Goal: Answer question/provide support: Share knowledge or assist other users

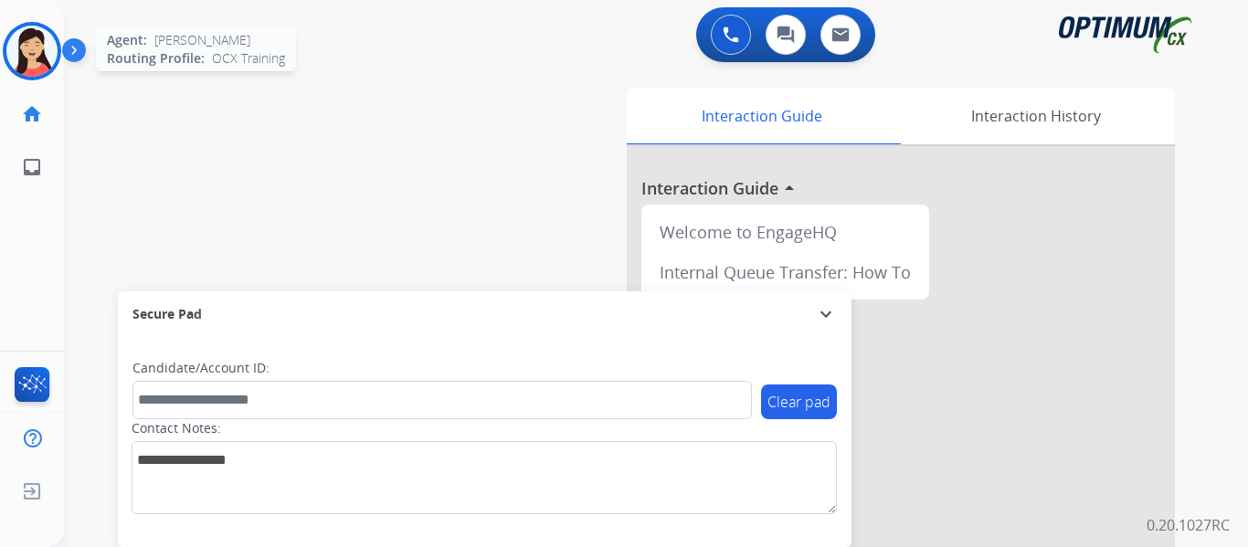
click at [42, 38] on img at bounding box center [31, 51] width 51 height 51
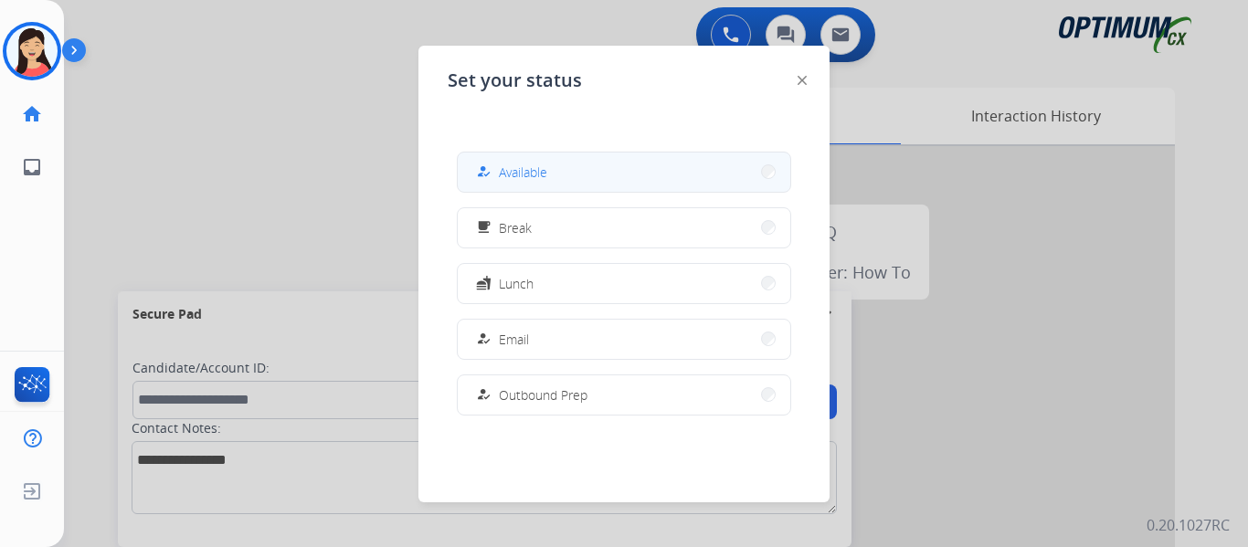
click at [599, 178] on button "how_to_reg Available" at bounding box center [624, 172] width 332 height 39
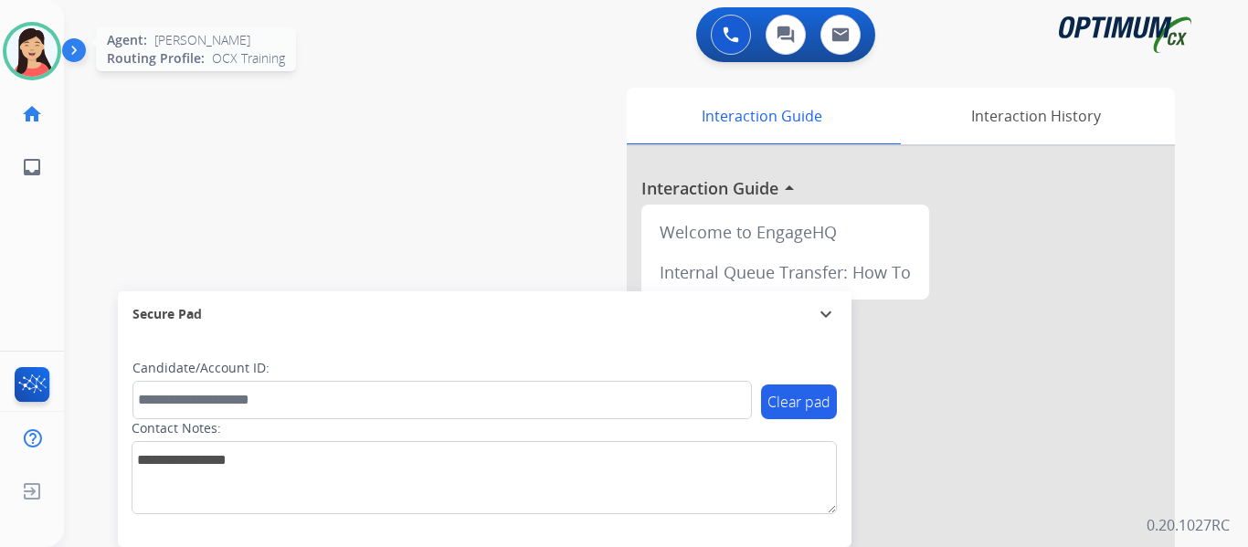
click at [25, 55] on img at bounding box center [31, 51] width 51 height 51
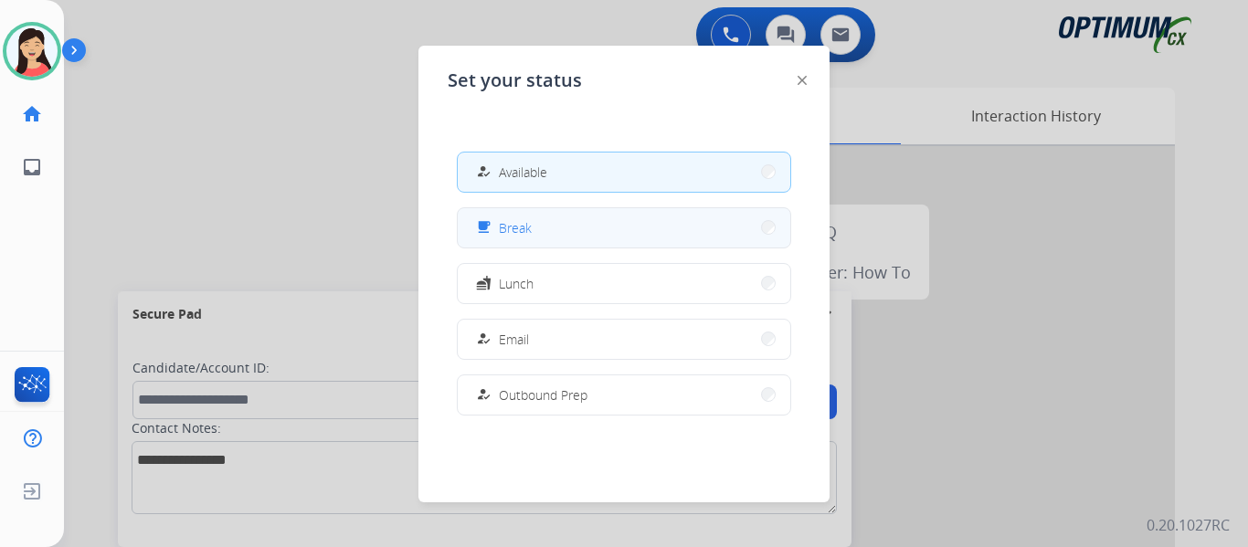
click at [541, 240] on button "free_breakfast Break" at bounding box center [624, 227] width 332 height 39
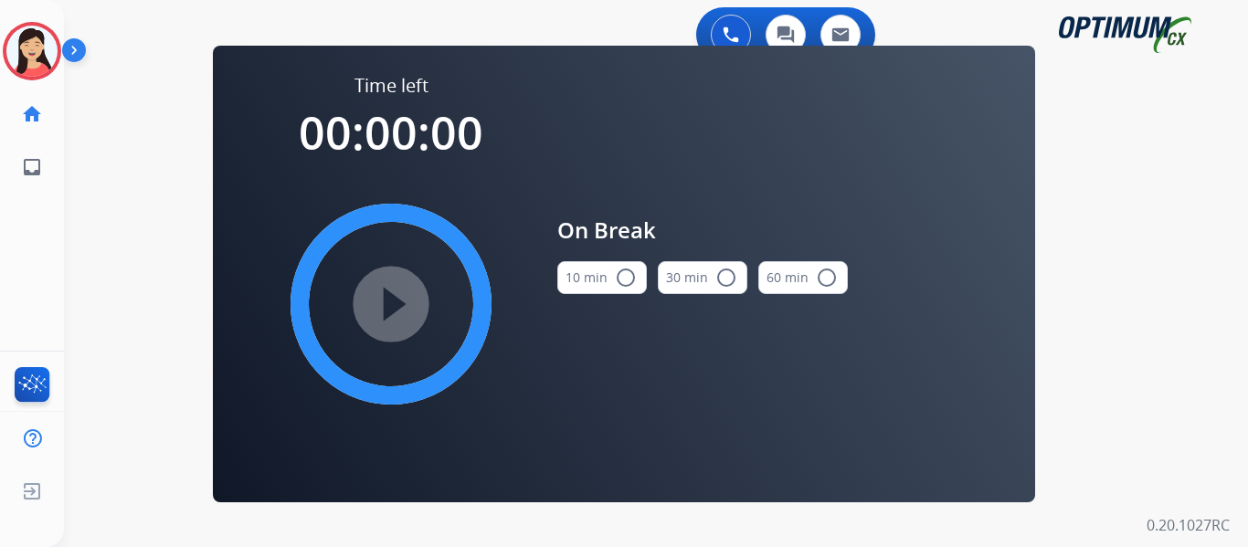
click at [575, 272] on button "10 min radio_button_unchecked" at bounding box center [601, 277] width 89 height 33
click at [390, 311] on mat-icon "play_circle_filled" at bounding box center [391, 304] width 22 height 22
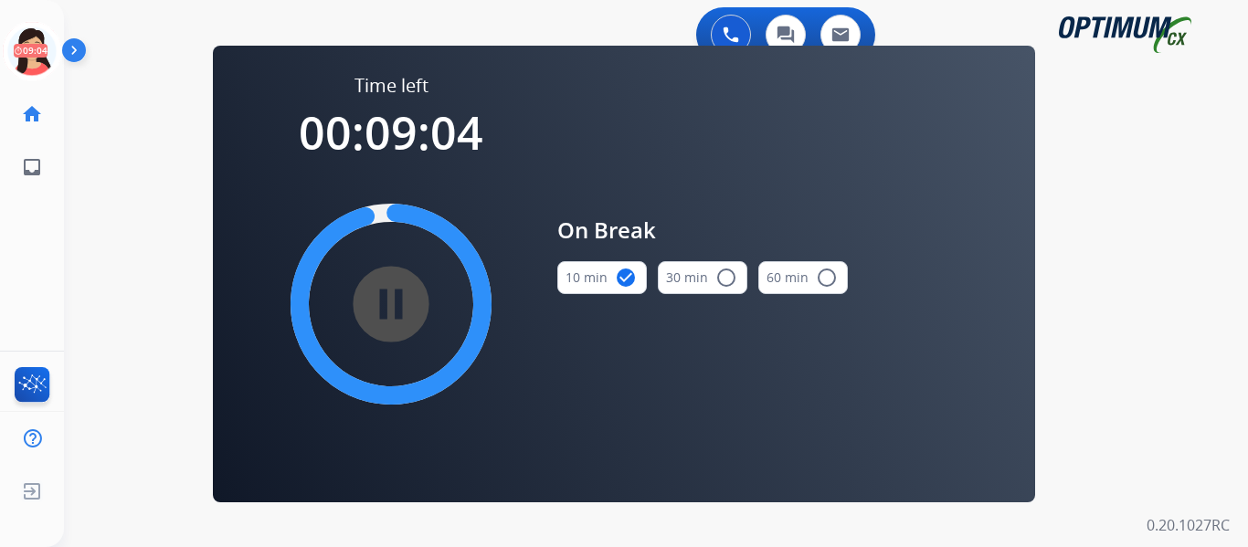
click at [79, 105] on div "swap_horiz Break voice bridge close_fullscreen Connect 3-Way Call merge_type Se…" at bounding box center [634, 110] width 1140 height 88
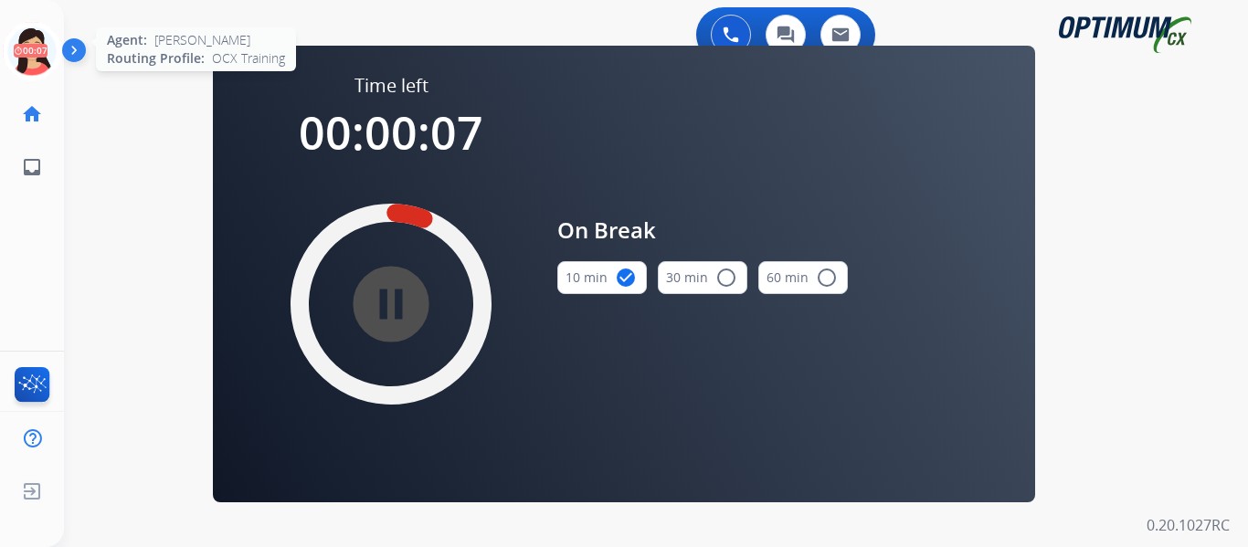
click at [45, 47] on icon at bounding box center [32, 51] width 59 height 59
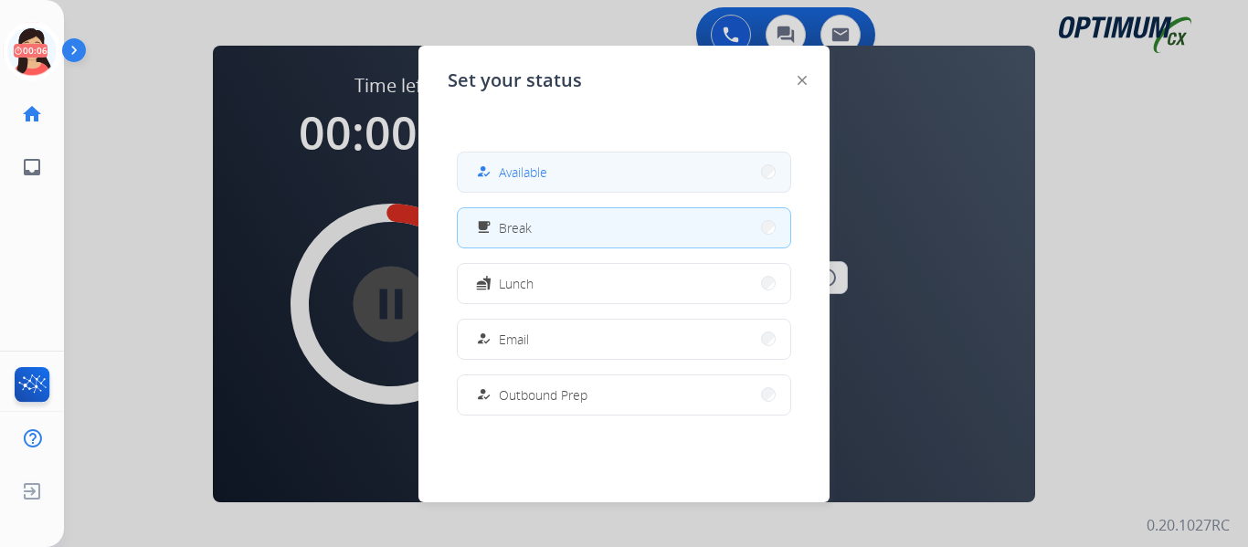
click at [659, 174] on button "how_to_reg Available" at bounding box center [624, 172] width 332 height 39
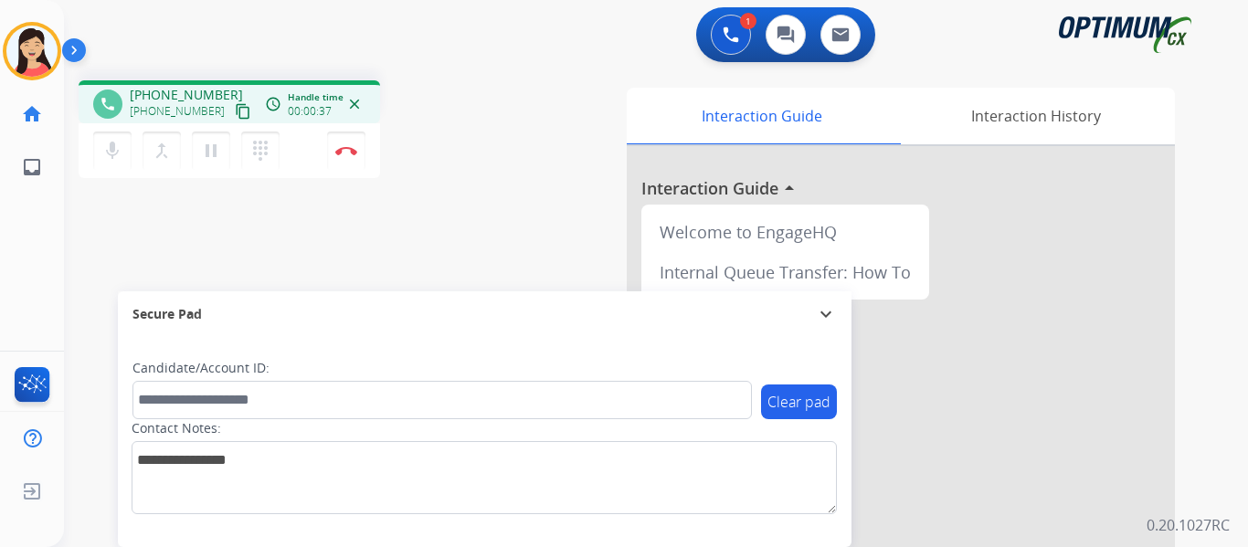
click at [235, 107] on mat-icon "content_copy" at bounding box center [243, 111] width 16 height 16
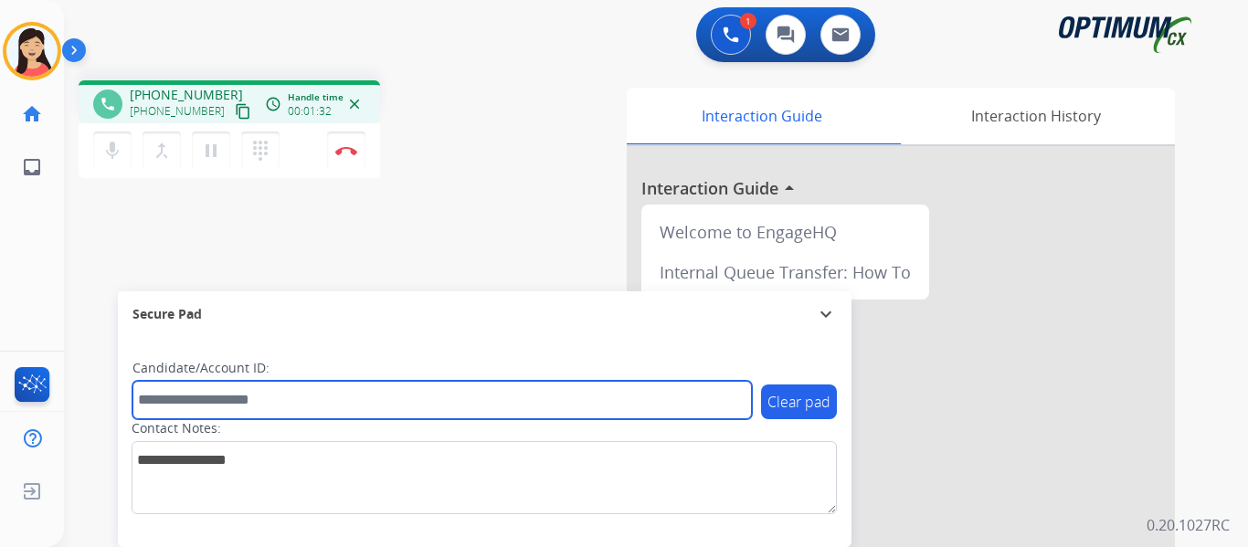
click at [511, 398] on input "text" at bounding box center [441, 400] width 619 height 38
paste input "*******"
type input "*******"
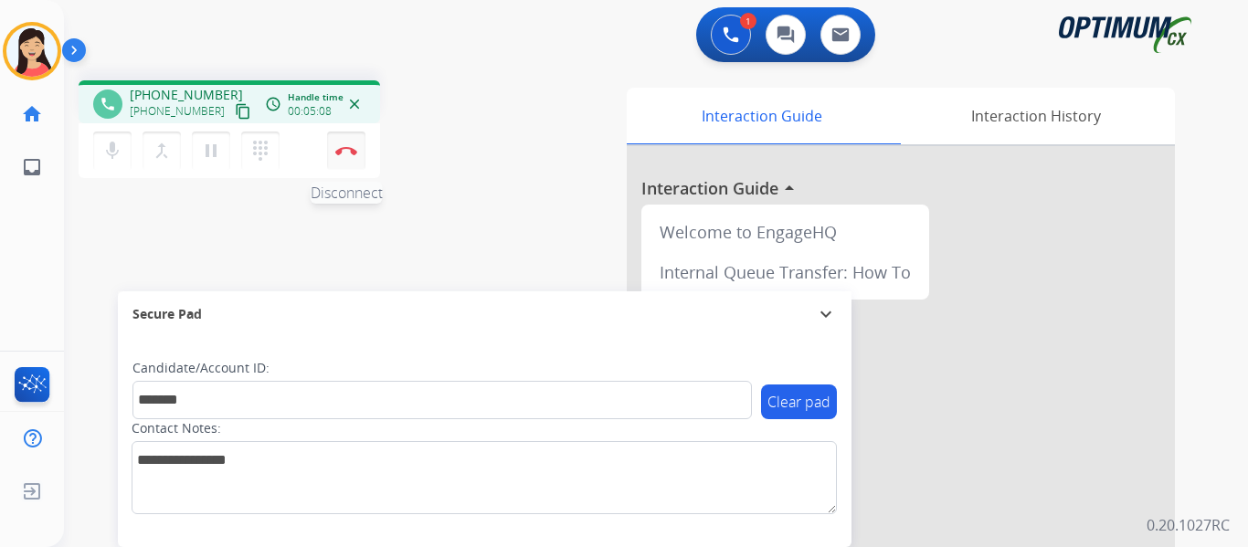
click at [350, 155] on button "Disconnect" at bounding box center [346, 151] width 38 height 38
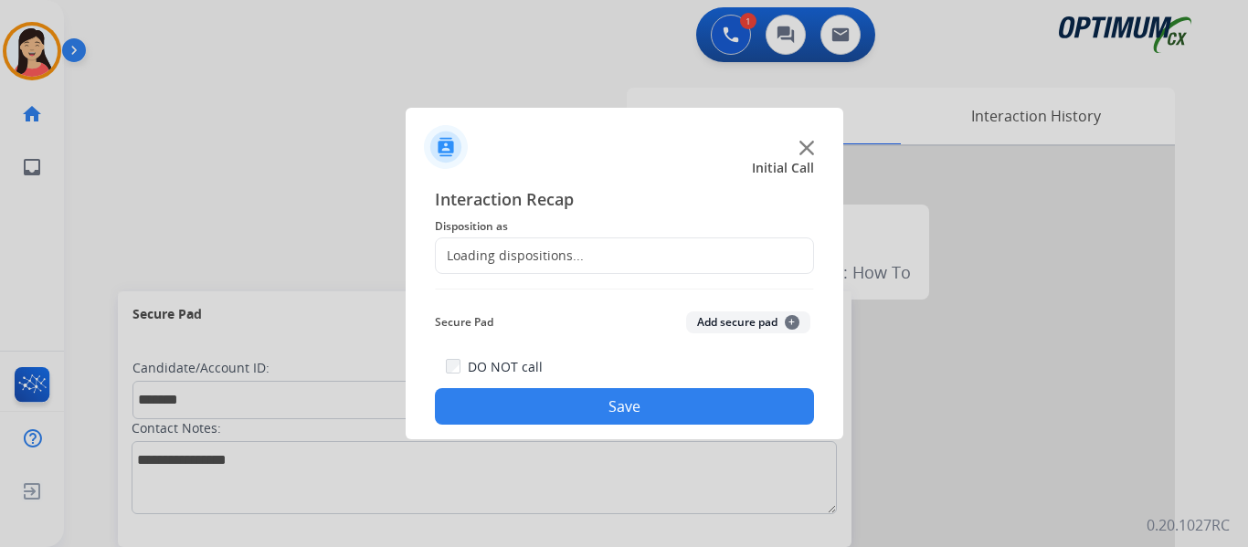
click at [700, 324] on button "Add secure pad +" at bounding box center [748, 322] width 124 height 22
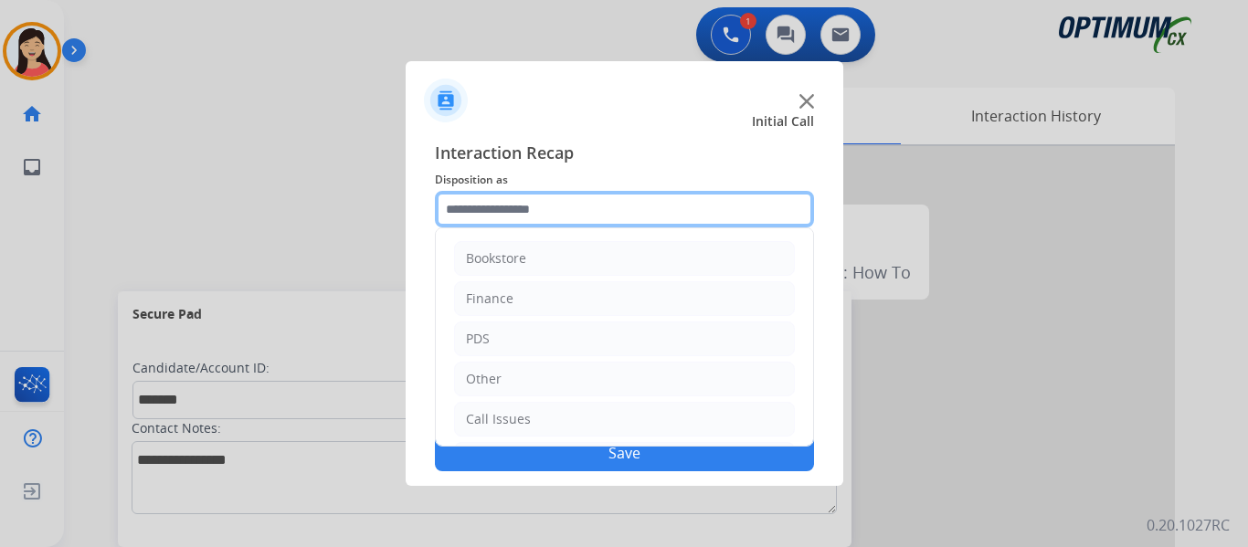
click at [604, 207] on input "text" at bounding box center [624, 209] width 379 height 37
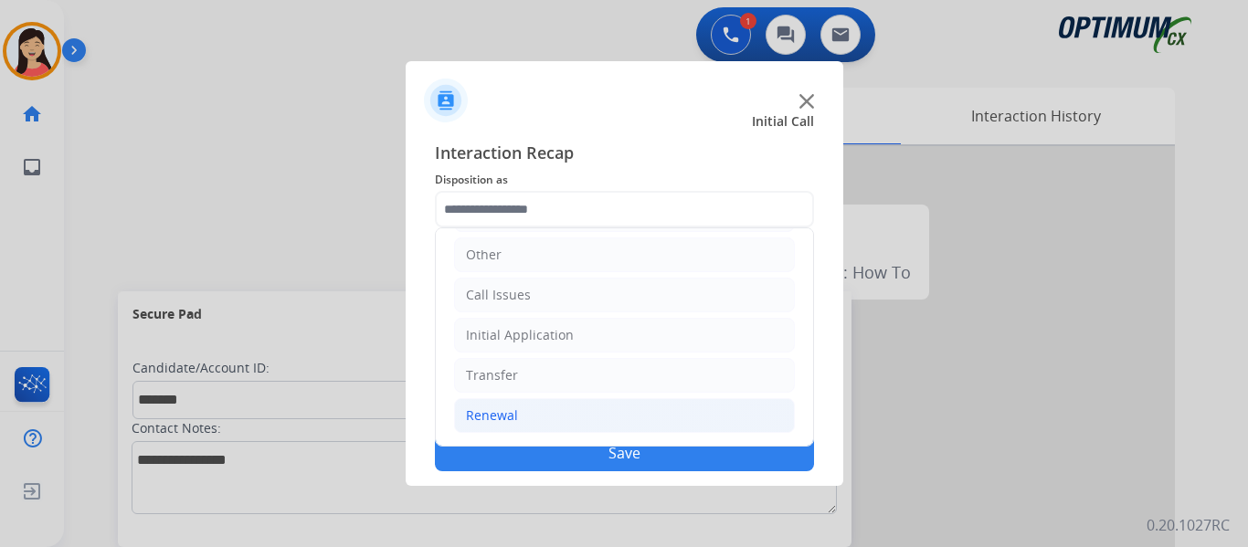
click at [536, 409] on li "Renewal" at bounding box center [624, 415] width 341 height 35
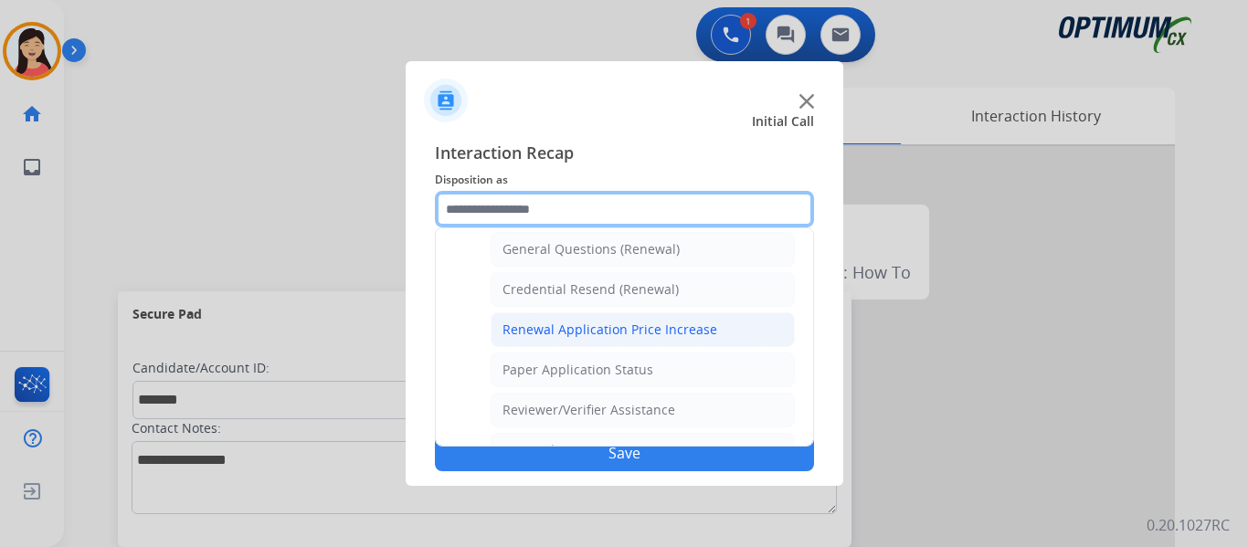
scroll to position [522, 0]
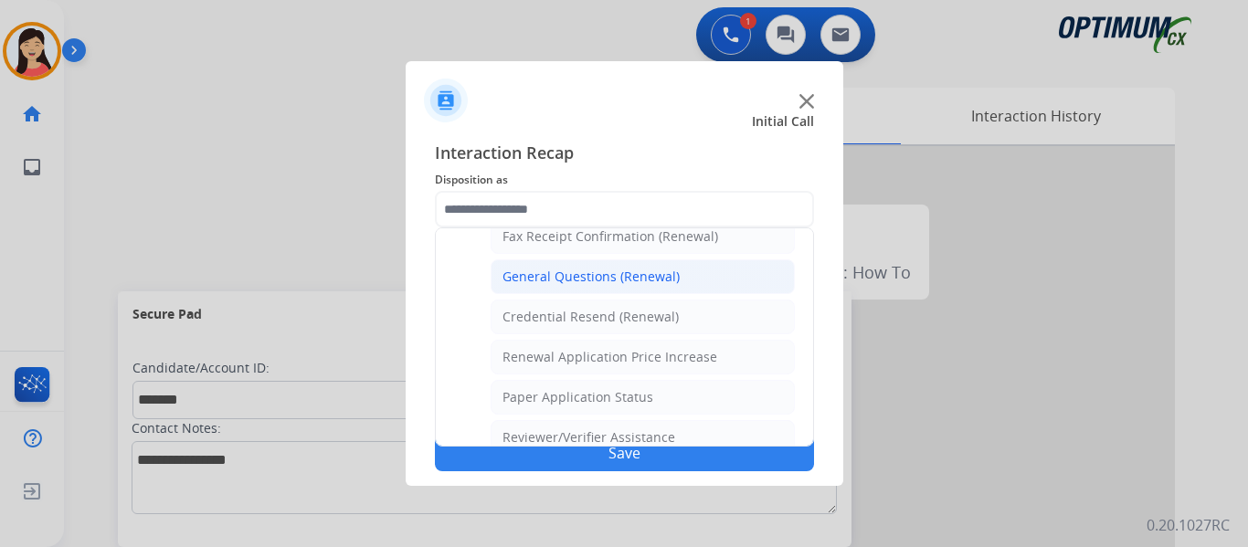
click at [622, 283] on div "General Questions (Renewal)" at bounding box center [590, 277] width 177 height 18
type input "**********"
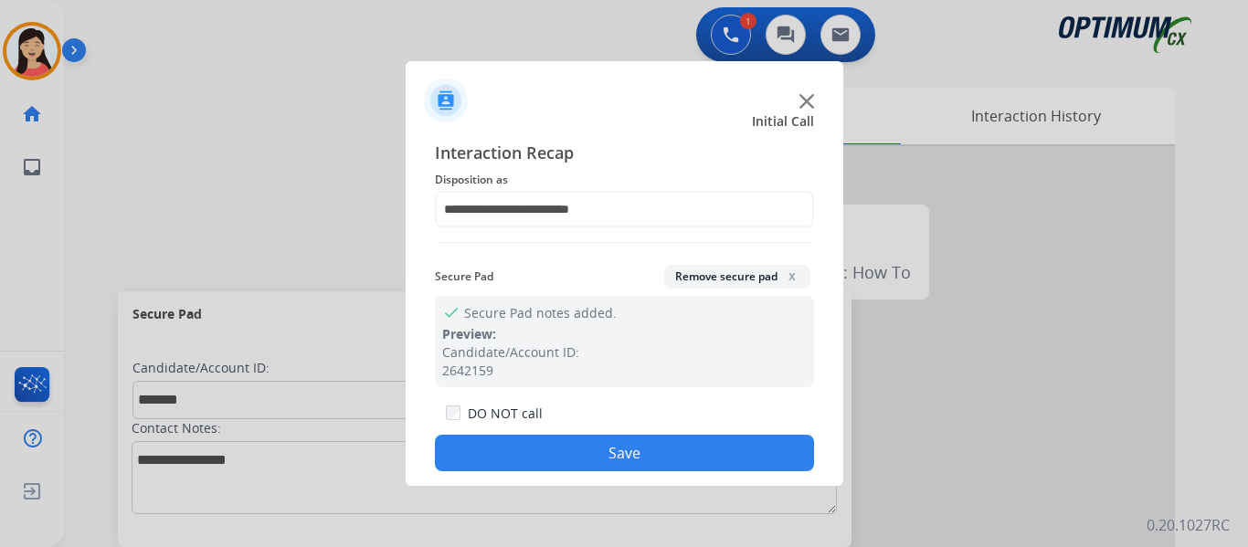
click at [691, 464] on button "Save" at bounding box center [624, 453] width 379 height 37
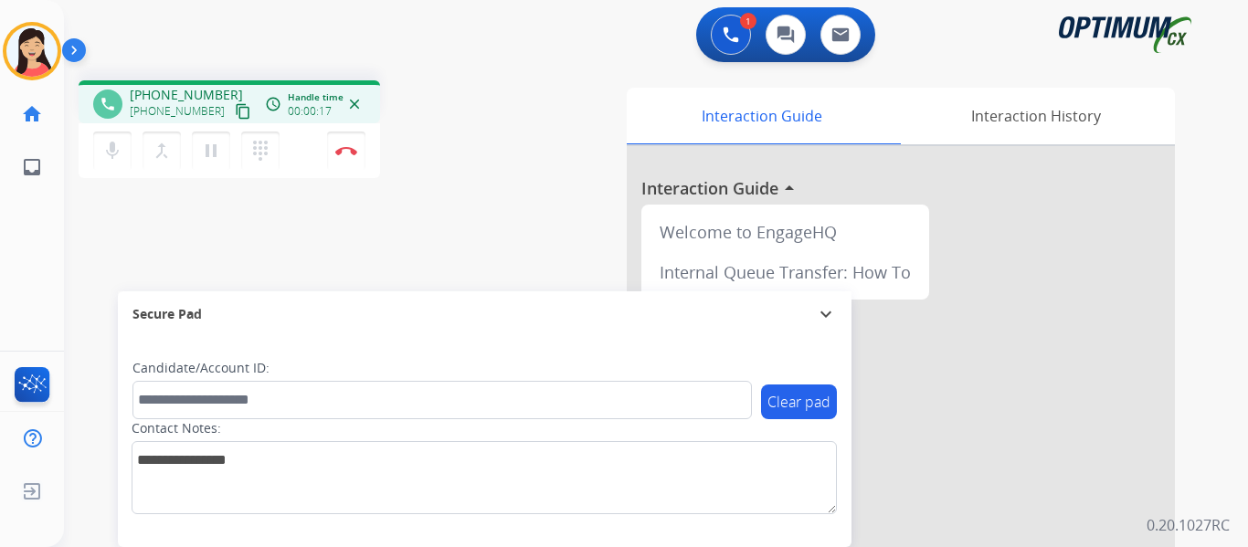
click at [240, 115] on div "phone [PHONE_NUMBER] [PHONE_NUMBER] content_copy access_time Call metrics Queue…" at bounding box center [229, 101] width 301 height 43
click at [235, 114] on mat-icon "content_copy" at bounding box center [243, 111] width 16 height 16
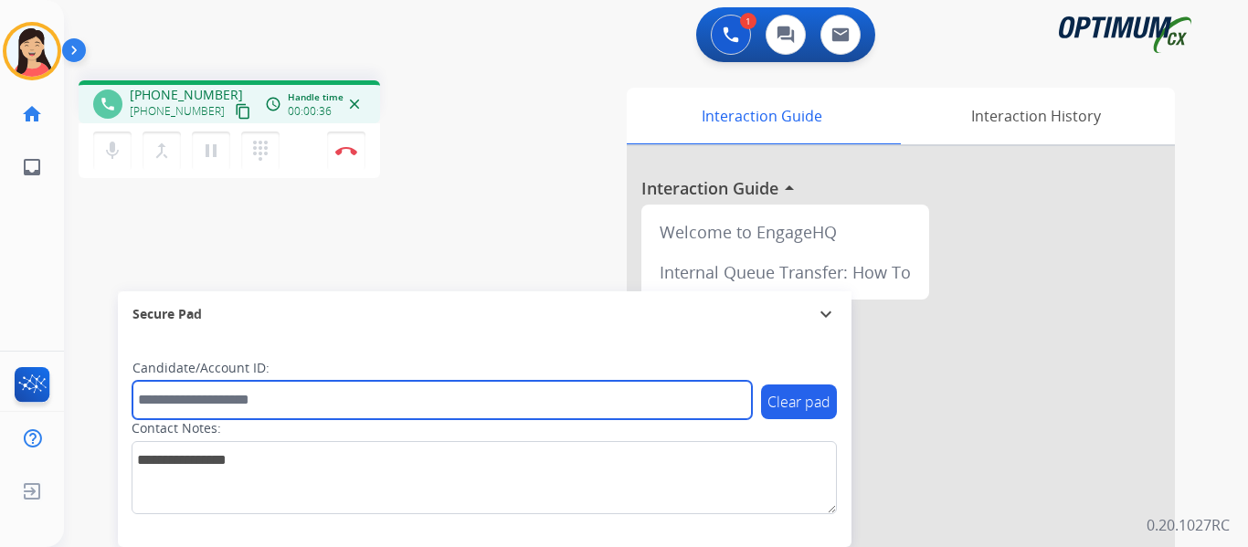
click at [595, 405] on input "text" at bounding box center [441, 400] width 619 height 38
paste input "*********"
type input "*********"
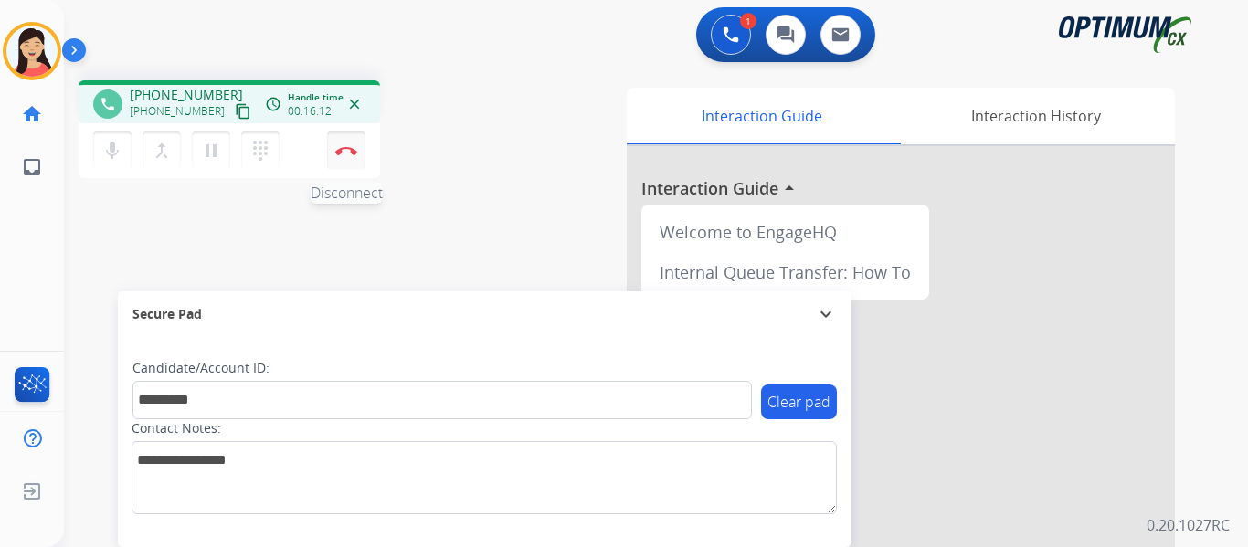
click at [339, 155] on button "Disconnect" at bounding box center [346, 151] width 38 height 38
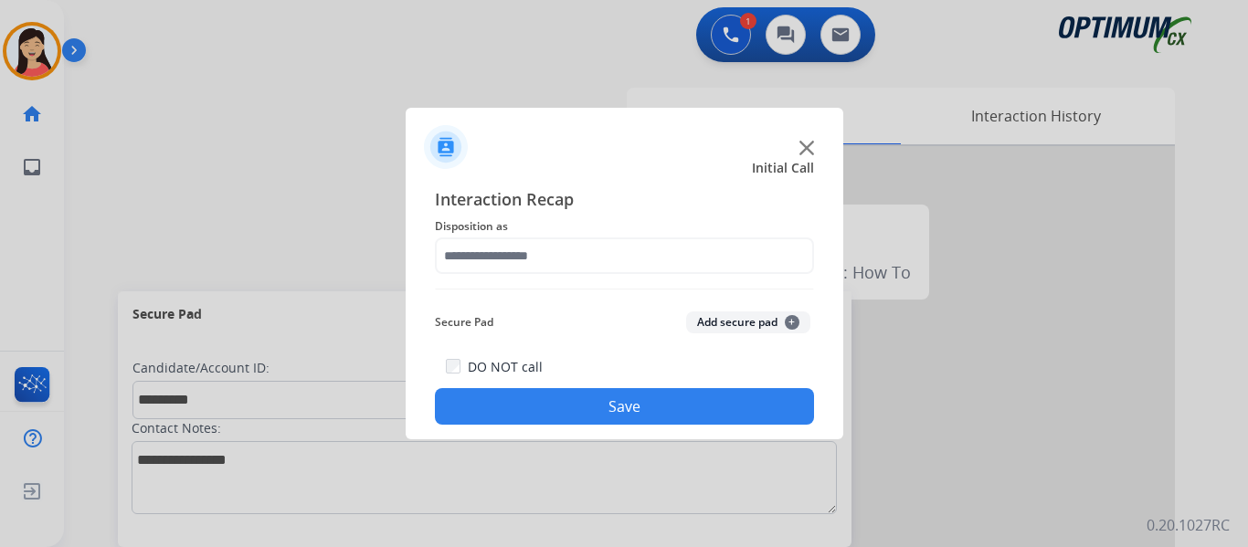
click at [732, 327] on button "Add secure pad +" at bounding box center [748, 322] width 124 height 22
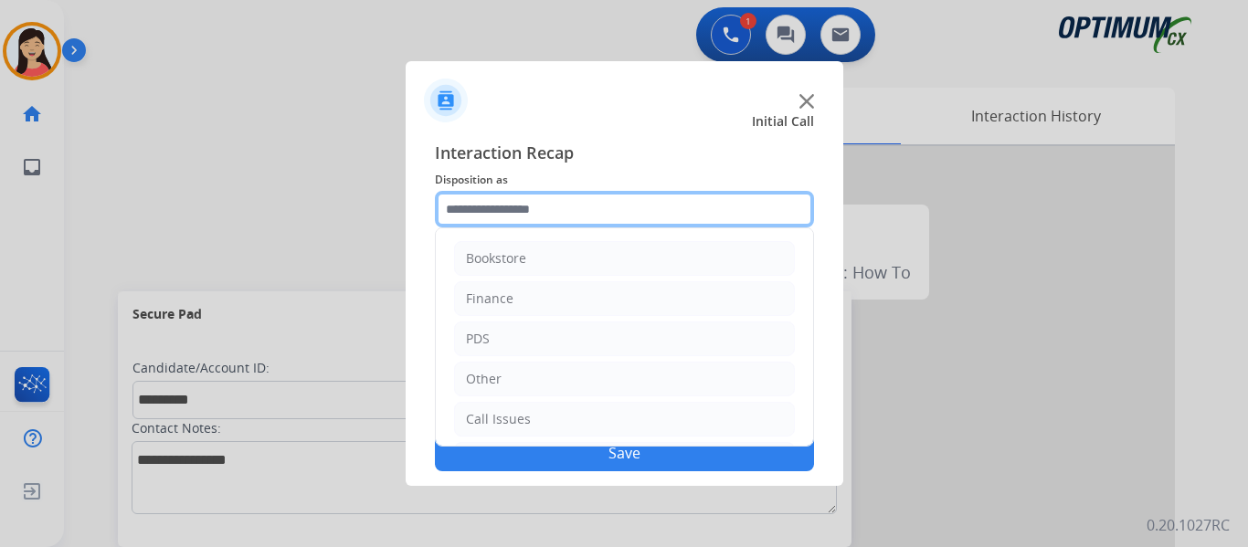
click at [540, 205] on input "text" at bounding box center [624, 209] width 379 height 37
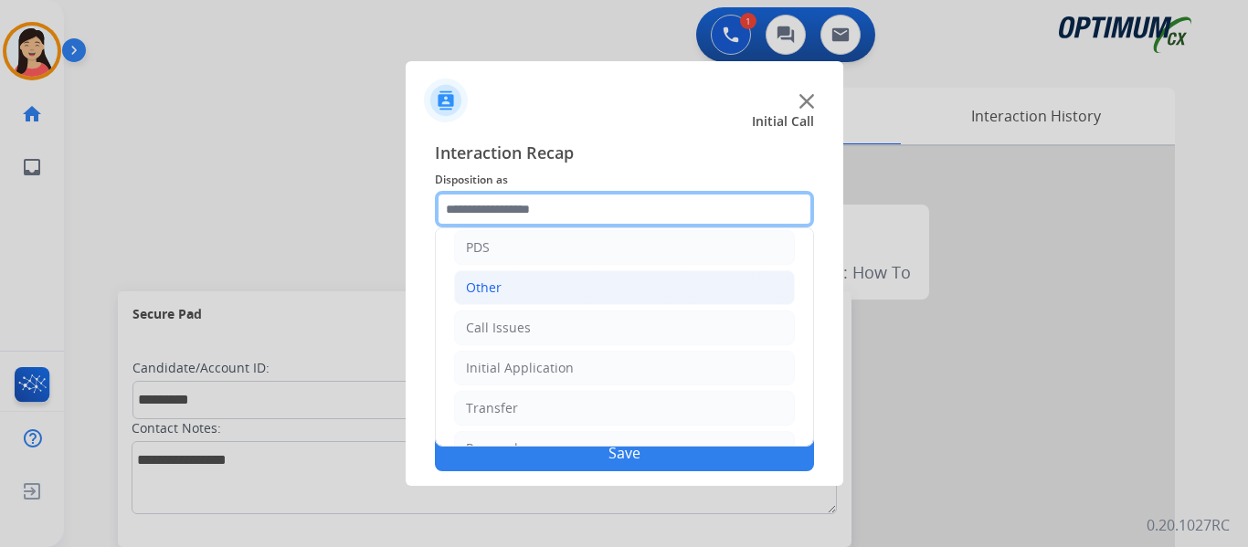
scroll to position [0, 0]
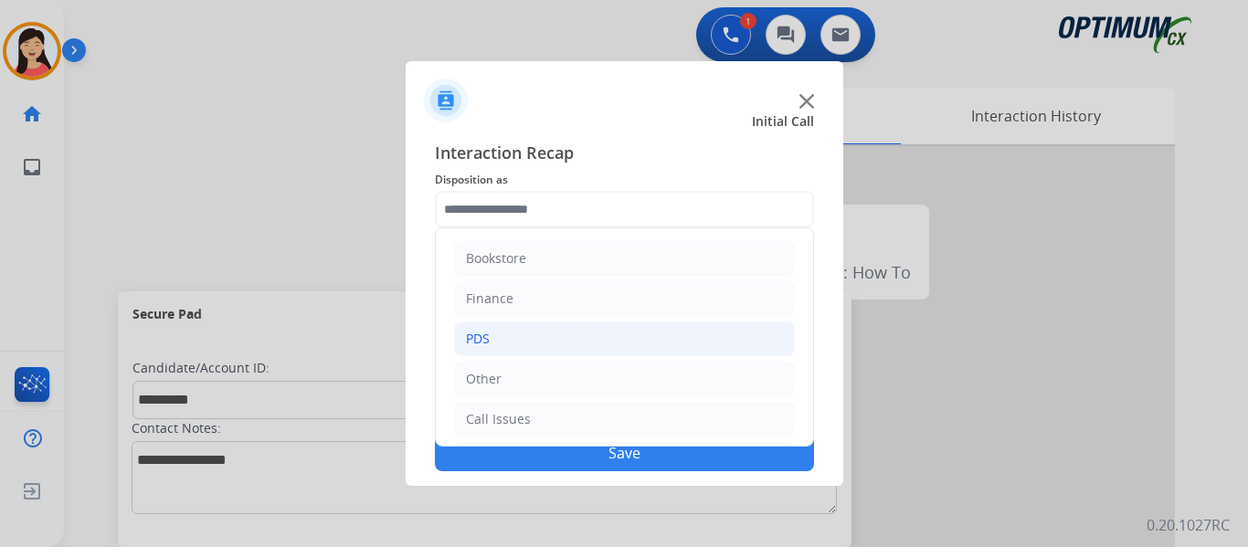
click at [496, 338] on li "PDS" at bounding box center [624, 338] width 341 height 35
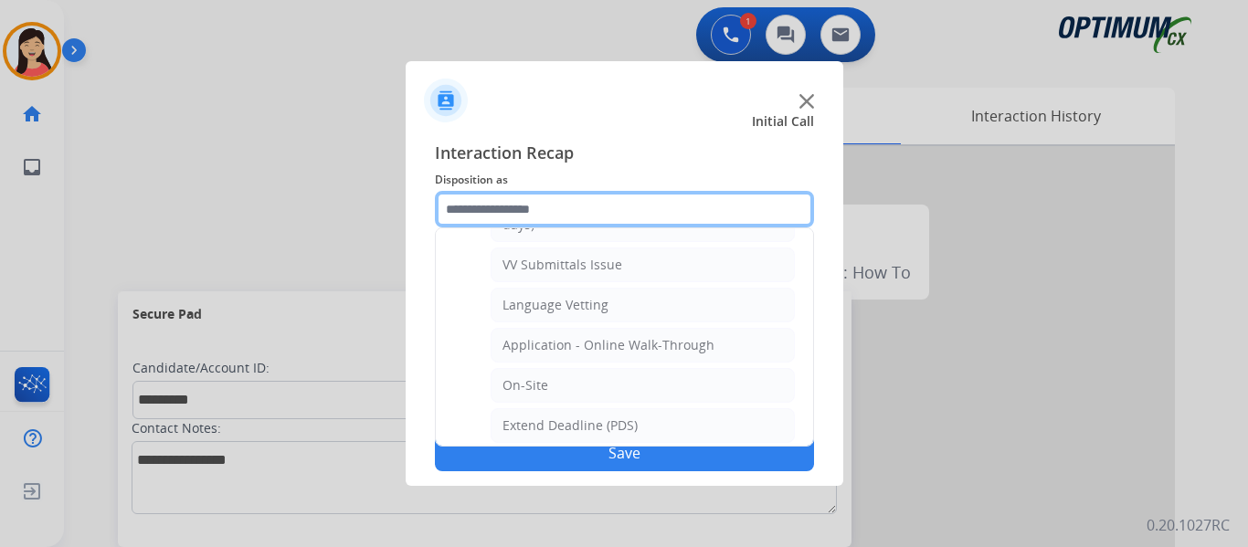
scroll to position [457, 0]
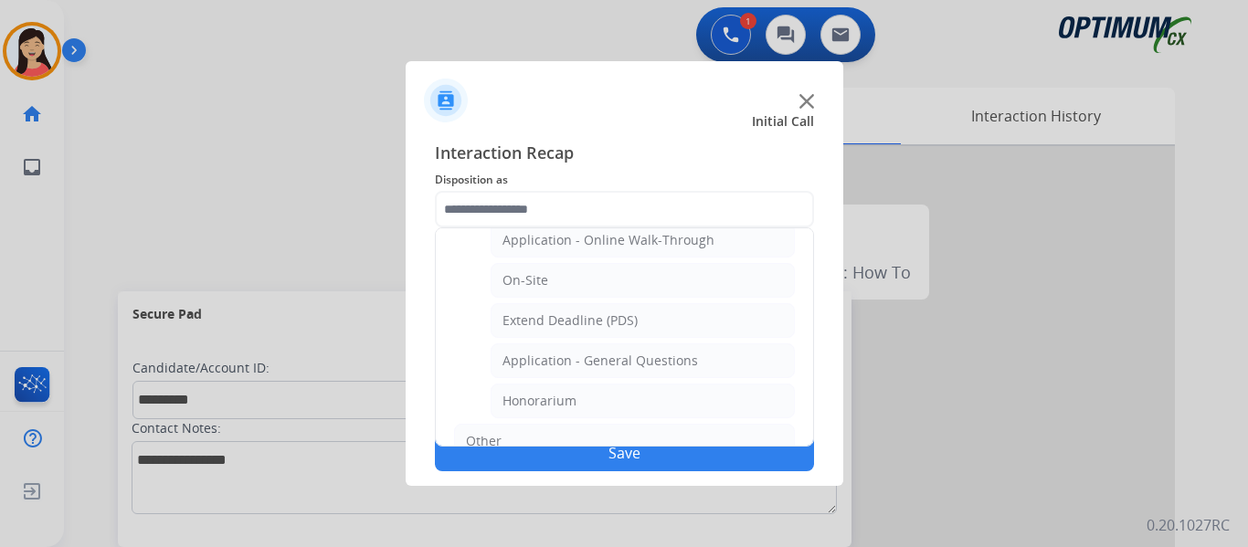
click at [655, 367] on div "Application - General Questions" at bounding box center [599, 361] width 195 height 18
type input "**********"
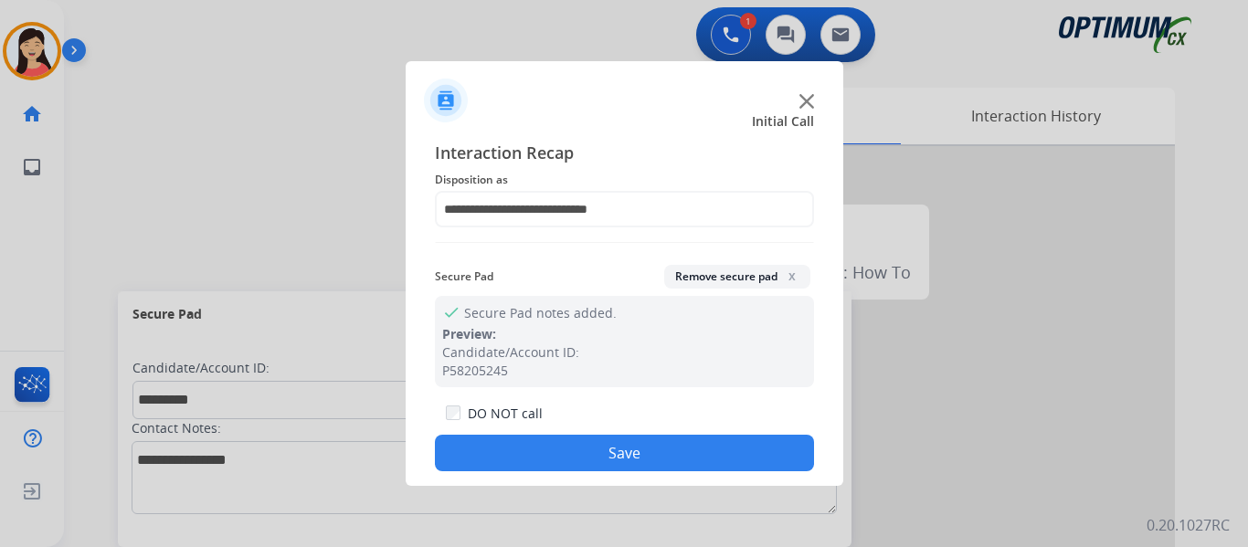
click at [679, 447] on button "Save" at bounding box center [624, 453] width 379 height 37
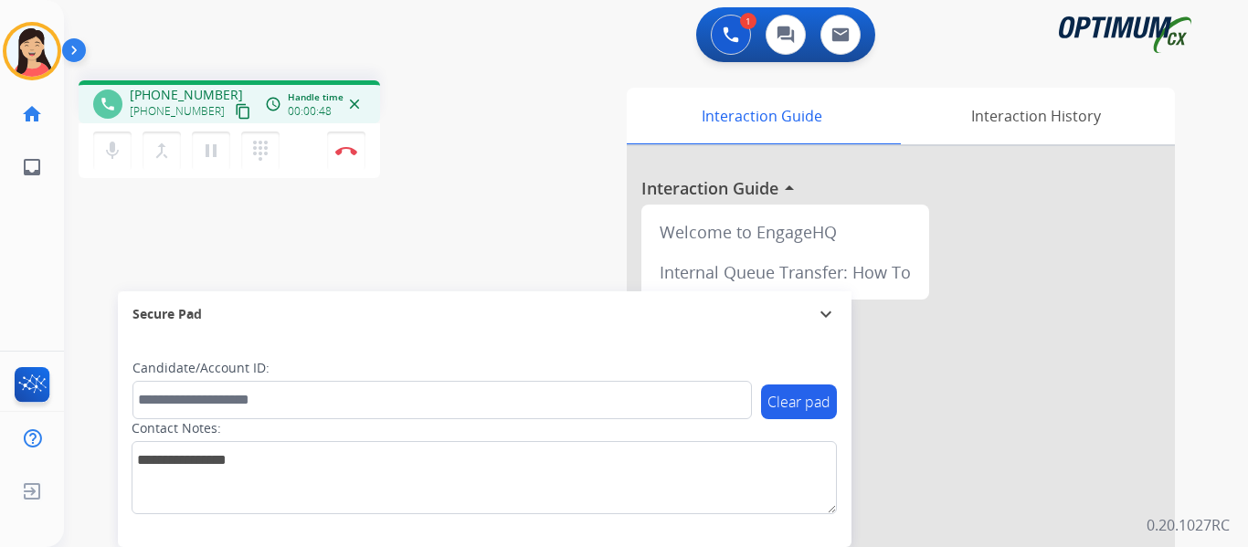
drag, startPoint x: 229, startPoint y: 108, endPoint x: 1032, endPoint y: 199, distance: 807.9
click at [235, 108] on mat-icon "content_copy" at bounding box center [243, 111] width 16 height 16
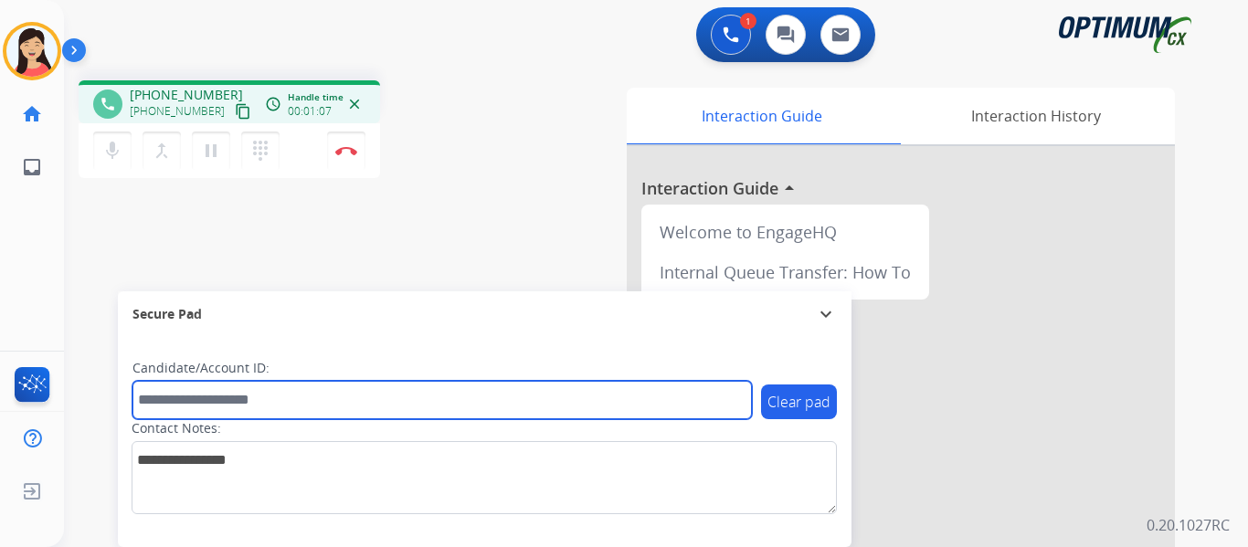
click at [368, 386] on input "text" at bounding box center [441, 400] width 619 height 38
paste input "*******"
type input "*******"
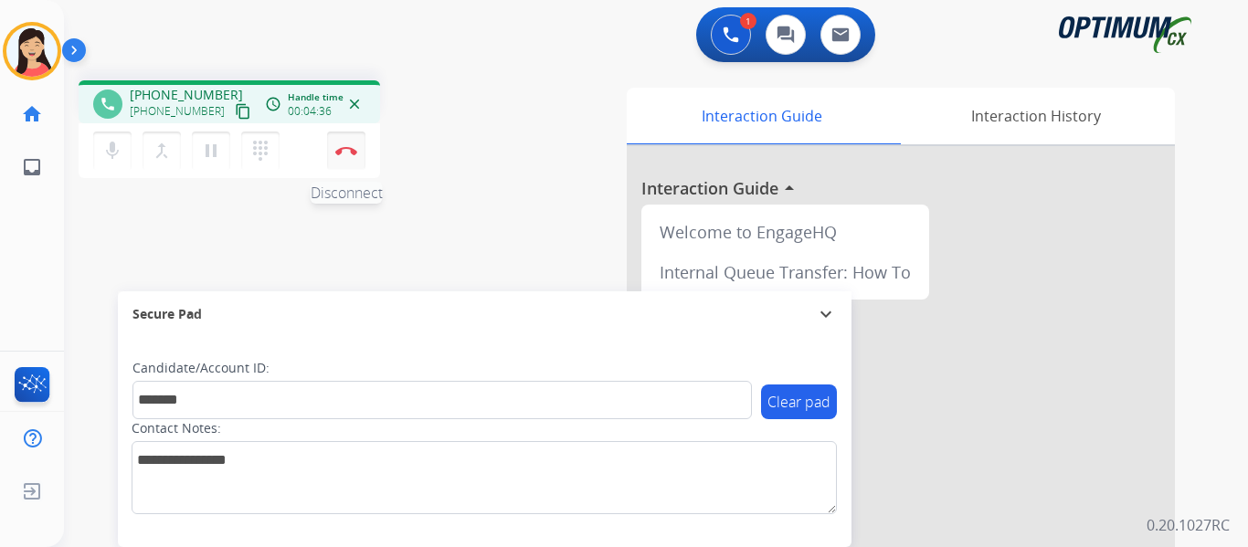
click at [346, 152] on img at bounding box center [346, 150] width 22 height 9
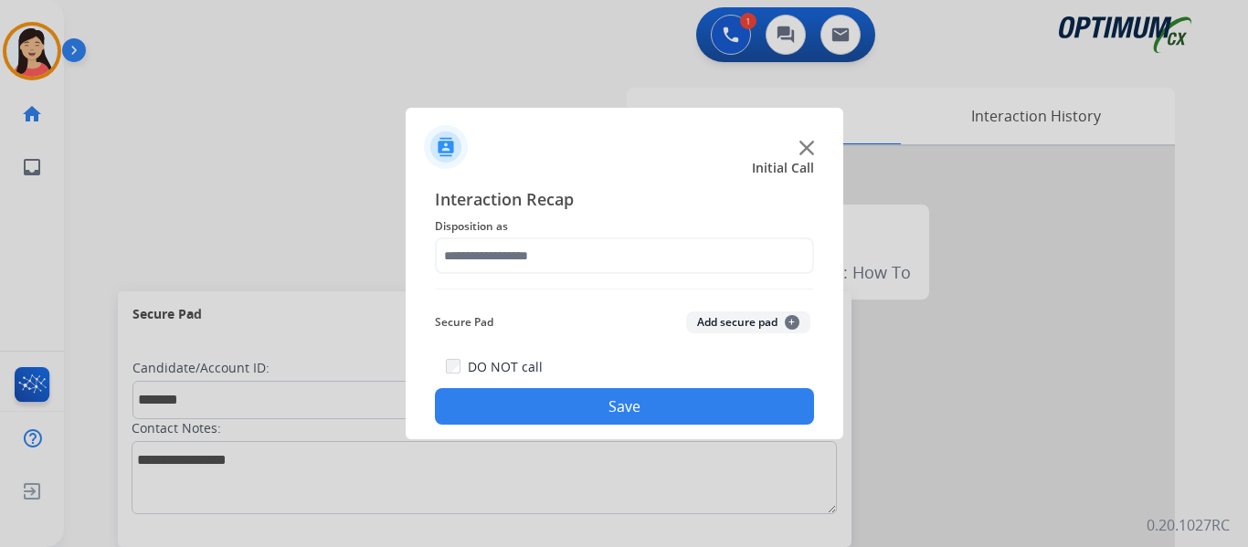
click at [727, 319] on button "Add secure pad +" at bounding box center [748, 322] width 124 height 22
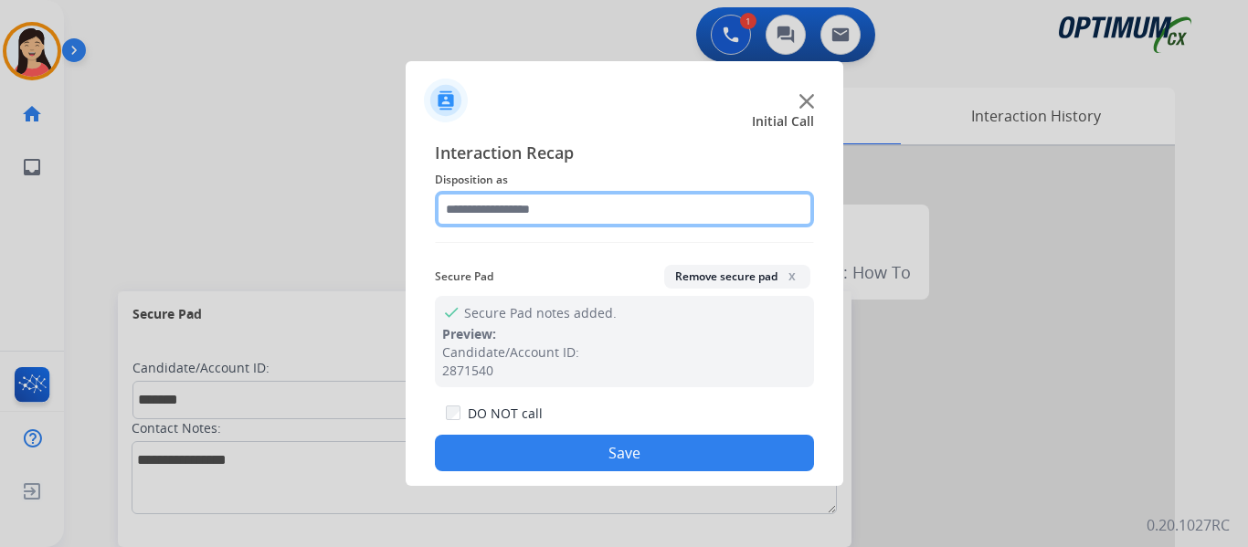
click at [542, 192] on input "text" at bounding box center [624, 209] width 379 height 37
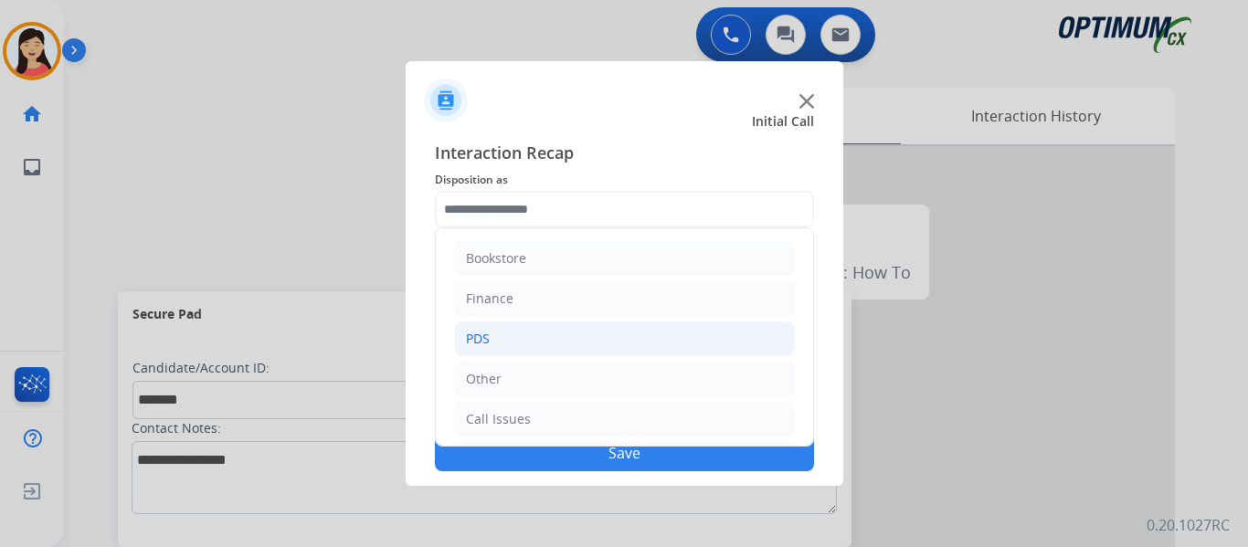
click at [494, 332] on li "PDS" at bounding box center [624, 338] width 341 height 35
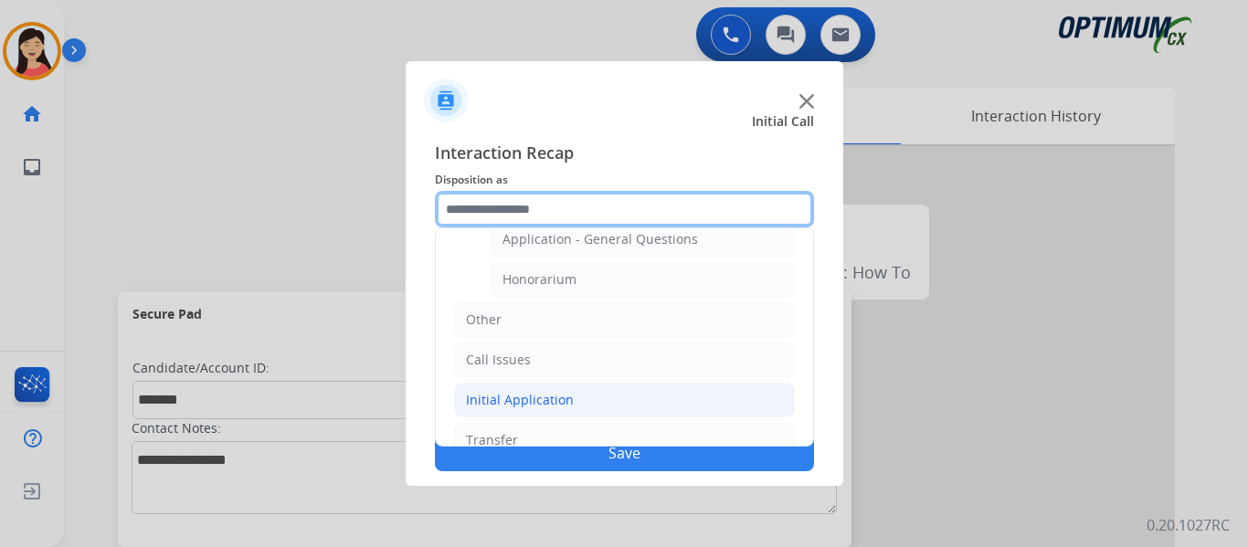
scroll to position [548, 0]
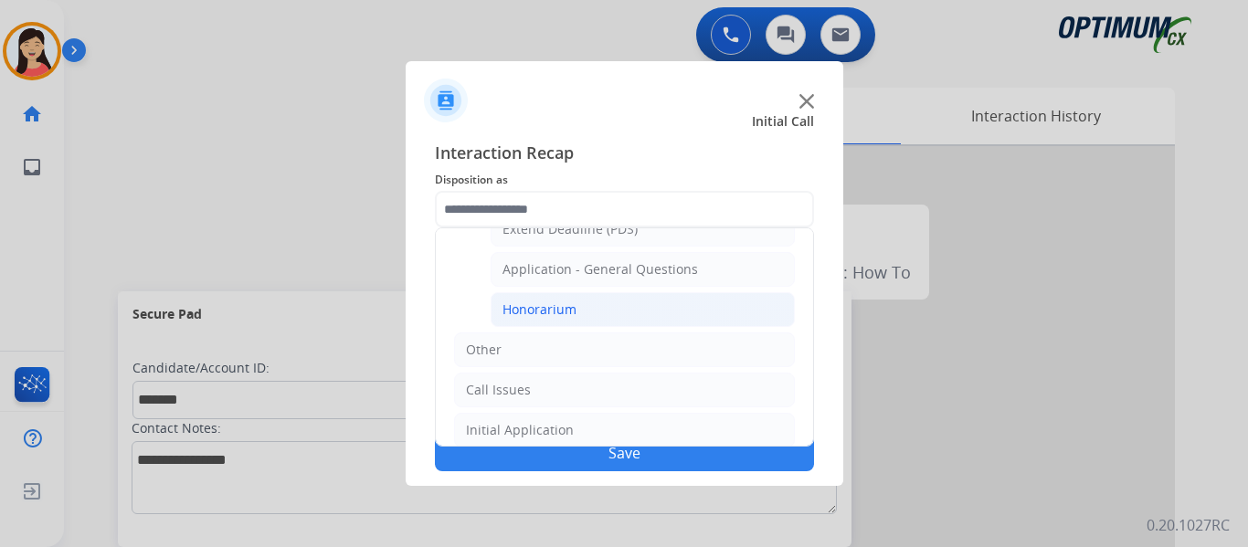
click at [564, 316] on div "Honorarium" at bounding box center [539, 309] width 74 height 18
type input "**********"
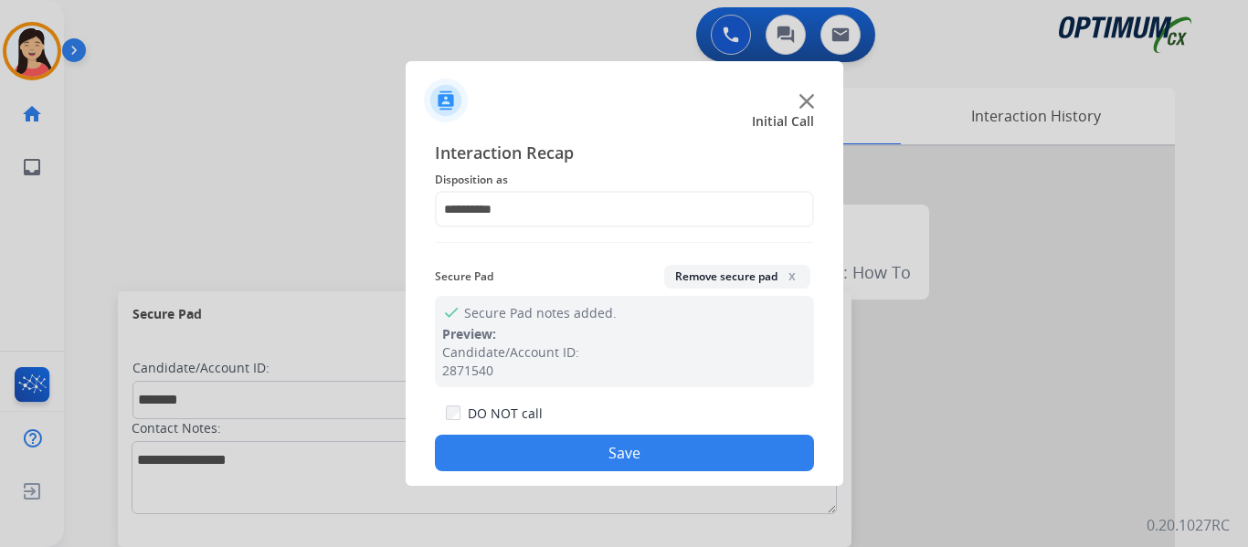
click at [666, 449] on button "Save" at bounding box center [624, 453] width 379 height 37
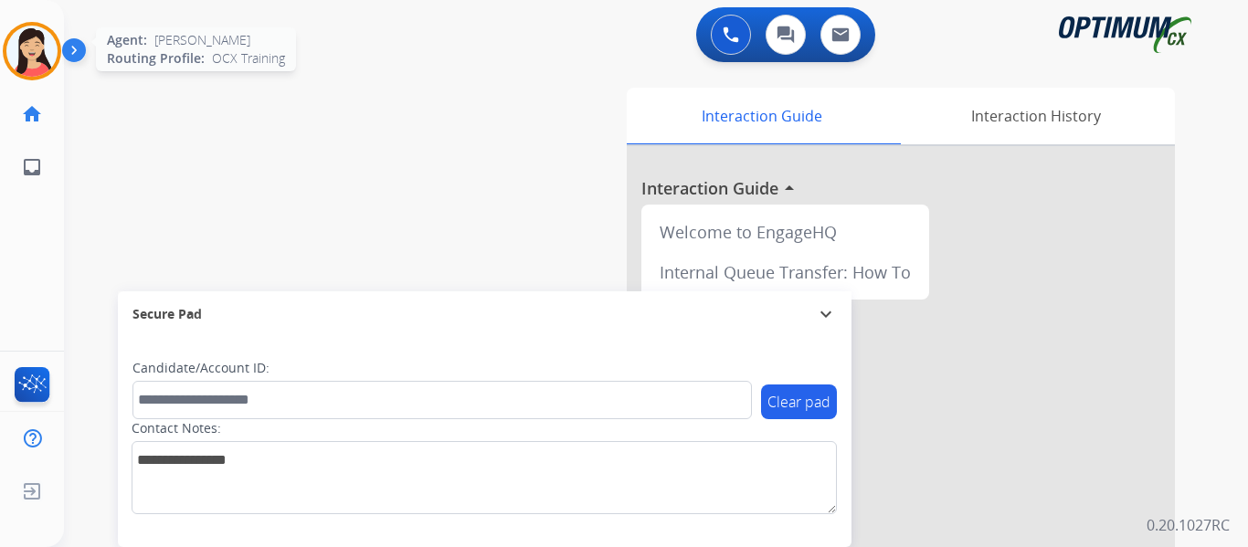
click at [49, 61] on img at bounding box center [31, 51] width 51 height 51
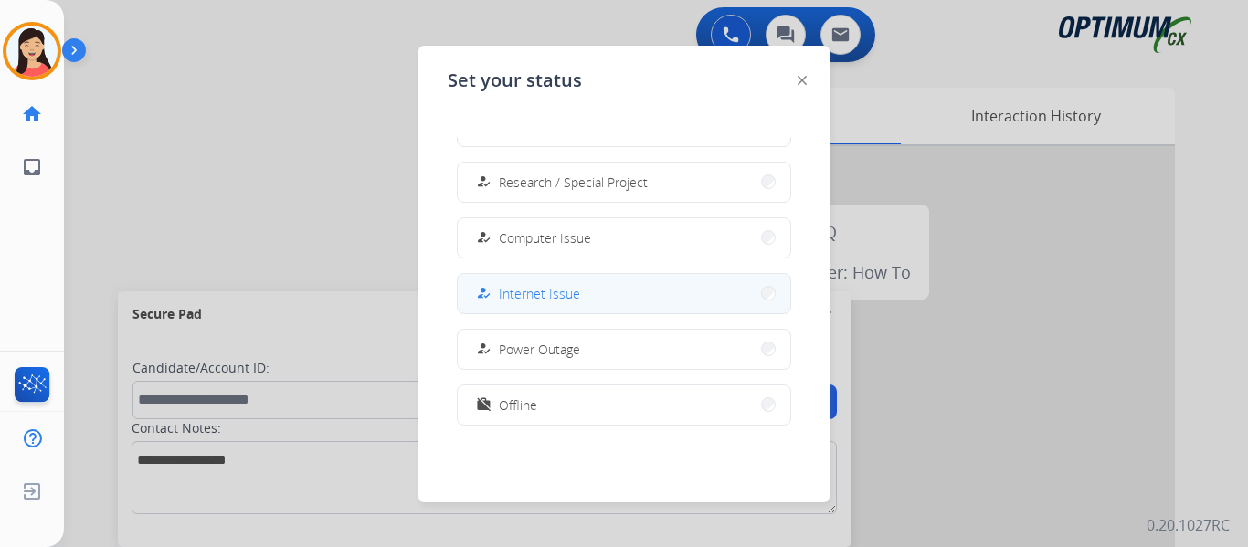
scroll to position [456, 0]
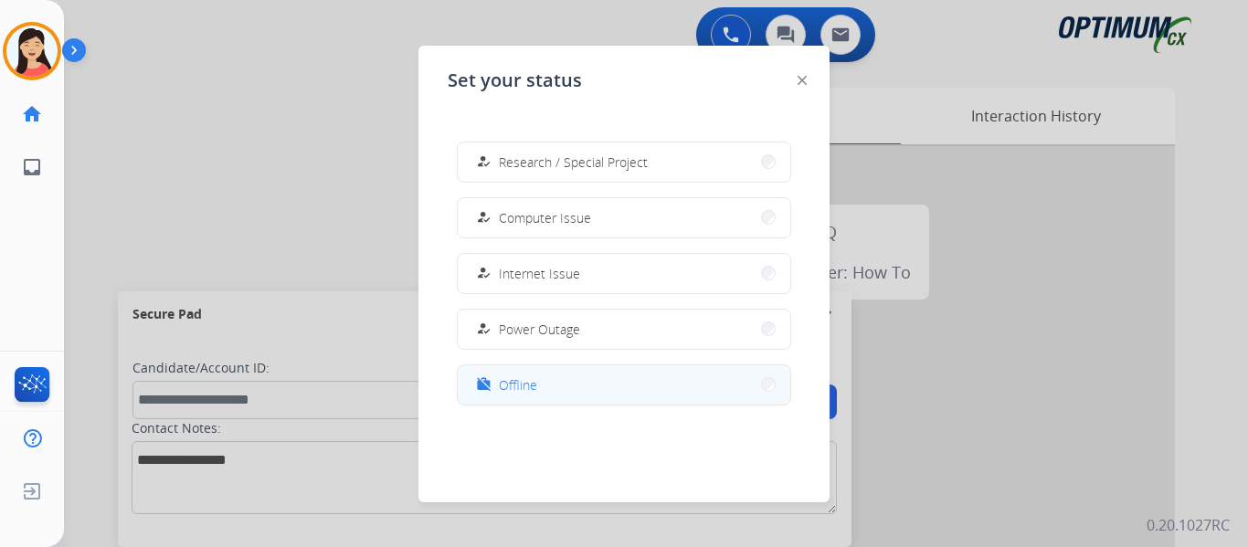
click at [535, 390] on span "Offline" at bounding box center [518, 384] width 38 height 19
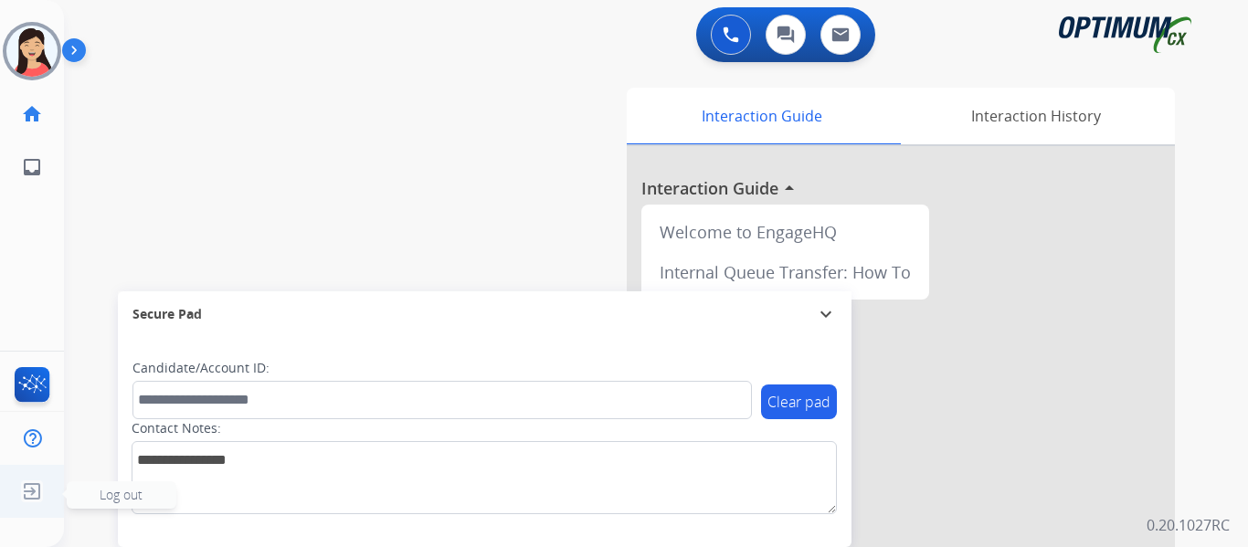
click at [23, 497] on img at bounding box center [32, 491] width 33 height 35
